Goal: Navigation & Orientation: Find specific page/section

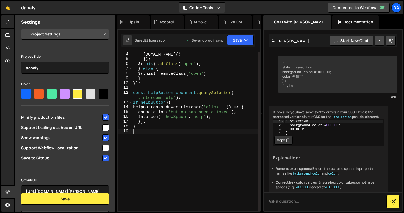
scroll to position [703, 0]
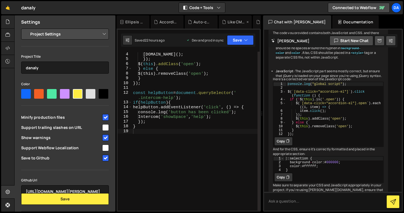
click at [227, 24] on div "Like CMS.js" at bounding box center [236, 21] width 18 height 5
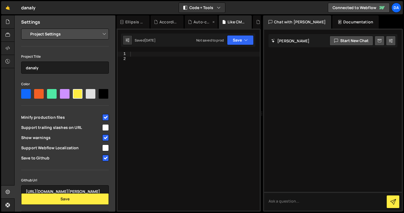
click at [198, 23] on div "Auto-collapse accordion in Webflow.js" at bounding box center [202, 21] width 18 height 5
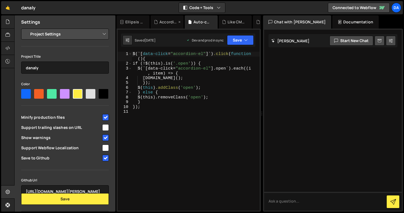
click at [164, 25] on div "Accordion Challenges .js" at bounding box center [167, 21] width 33 height 13
click at [126, 24] on div "Ellipsis text.css" at bounding box center [134, 21] width 18 height 5
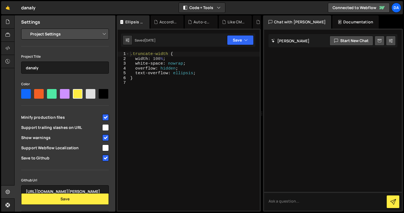
click at [279, 20] on div "Chat with [PERSON_NAME]" at bounding box center [297, 21] width 68 height 13
click at [332, 24] on div "Documentation" at bounding box center [355, 21] width 46 height 13
